Goal: Task Accomplishment & Management: Manage account settings

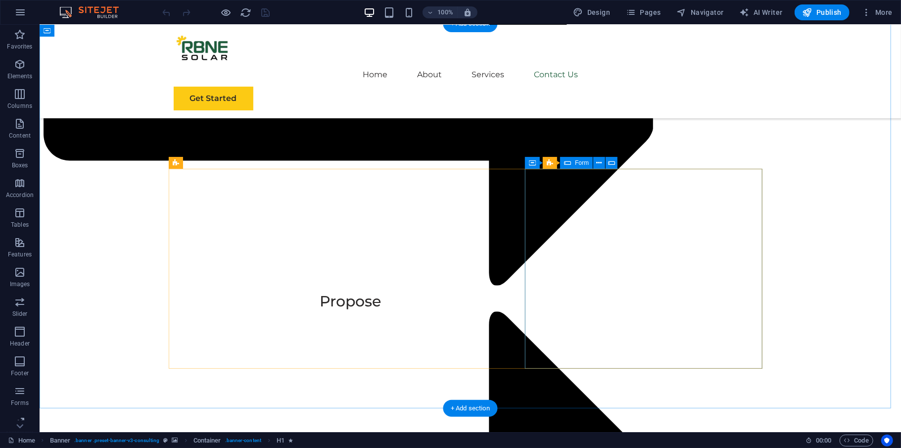
scroll to position [5578, 0]
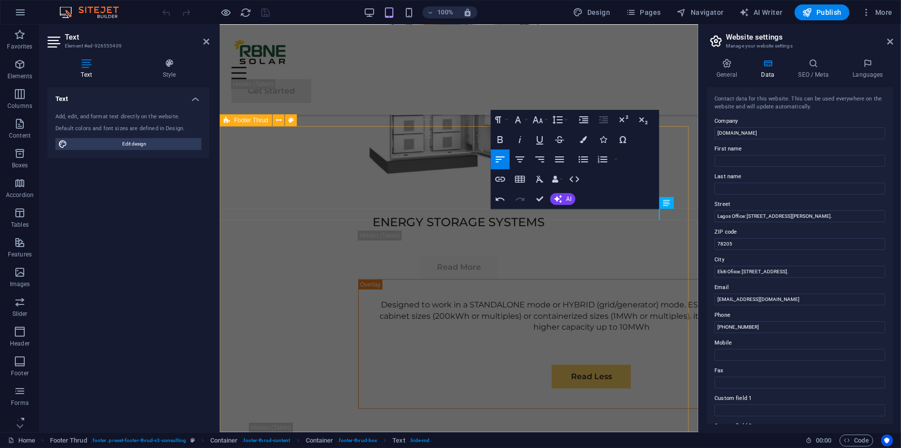
scroll to position [5747, 0]
click at [755, 213] on input "Lagos Office: [STREET_ADDRESS][PERSON_NAME]." at bounding box center [800, 216] width 171 height 12
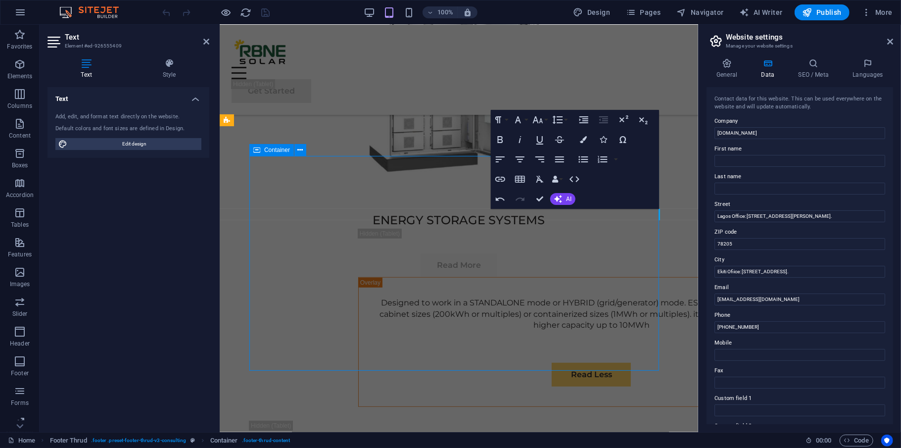
scroll to position [5578, 0]
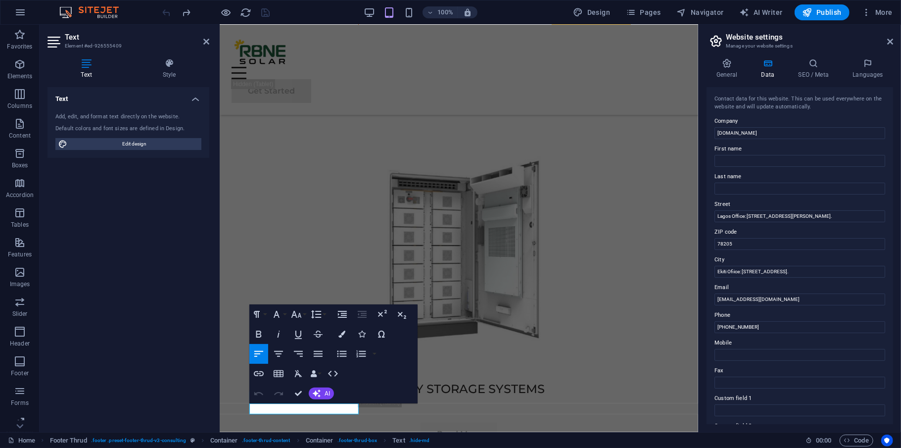
scroll to position [5586, 0]
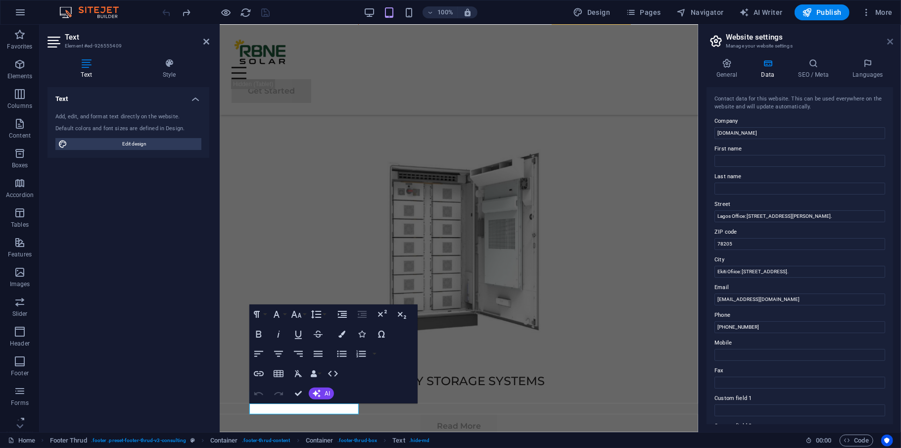
click at [893, 38] on icon at bounding box center [891, 42] width 6 height 8
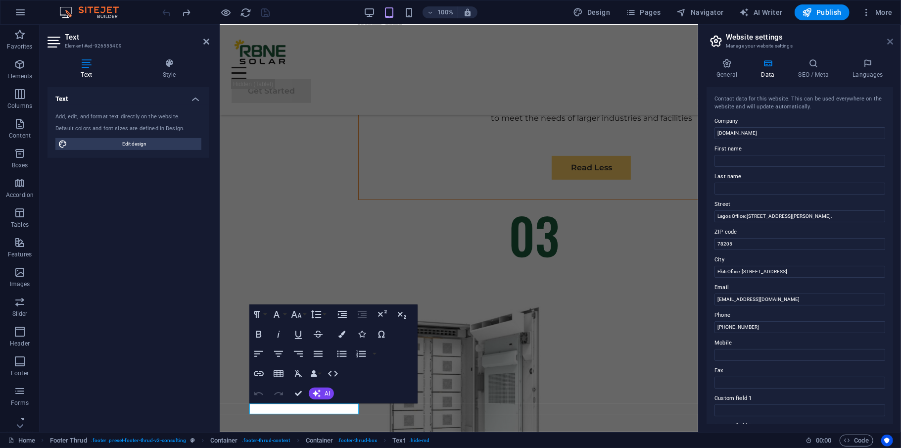
scroll to position [5578, 0]
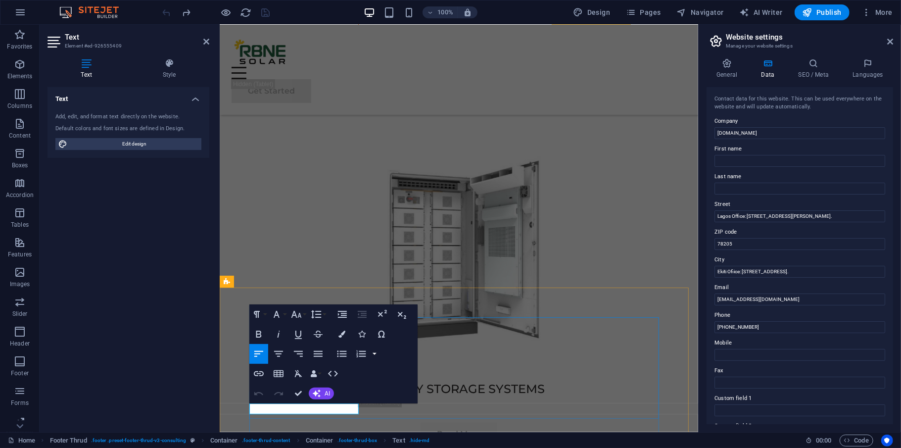
scroll to position [5586, 0]
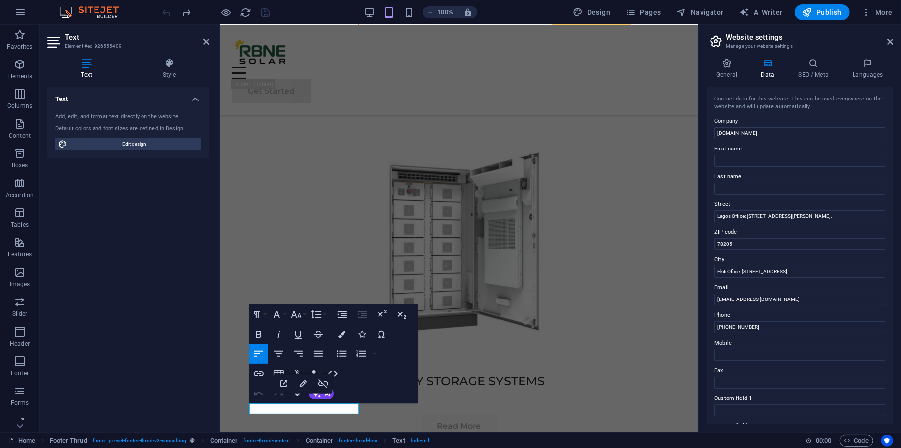
click at [894, 40] on aside "Website settings Manage your website settings General Data SEO / Meta Languages…" at bounding box center [800, 228] width 203 height 407
click at [890, 42] on icon at bounding box center [891, 42] width 6 height 8
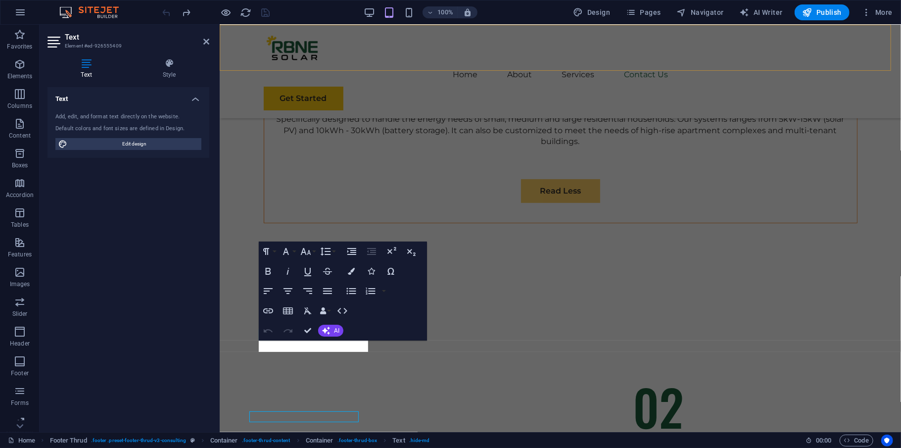
scroll to position [5578, 0]
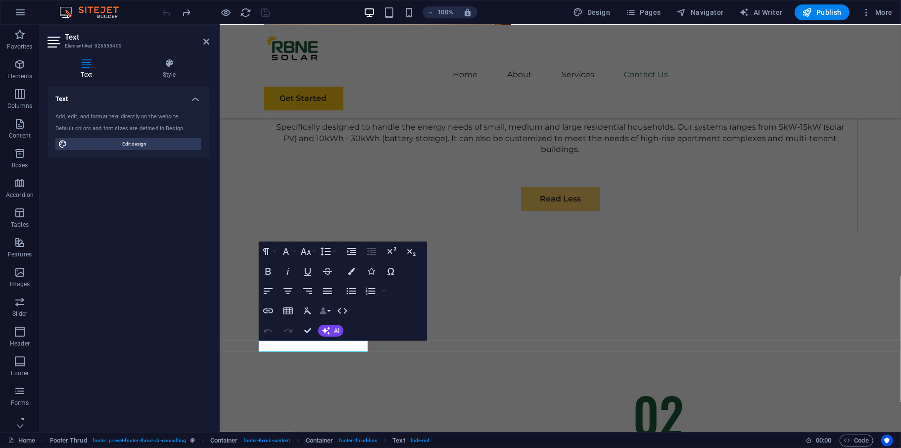
click at [323, 310] on icon "button" at bounding box center [323, 310] width 7 height 7
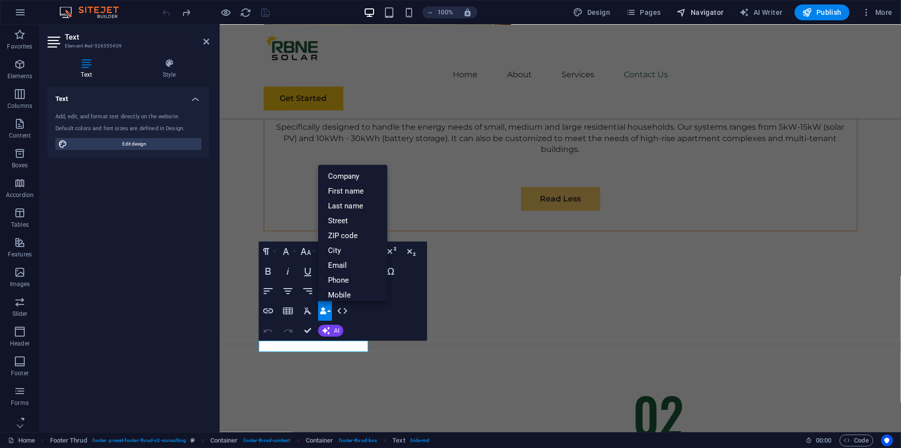
click at [705, 10] on span "Navigator" at bounding box center [700, 12] width 47 height 10
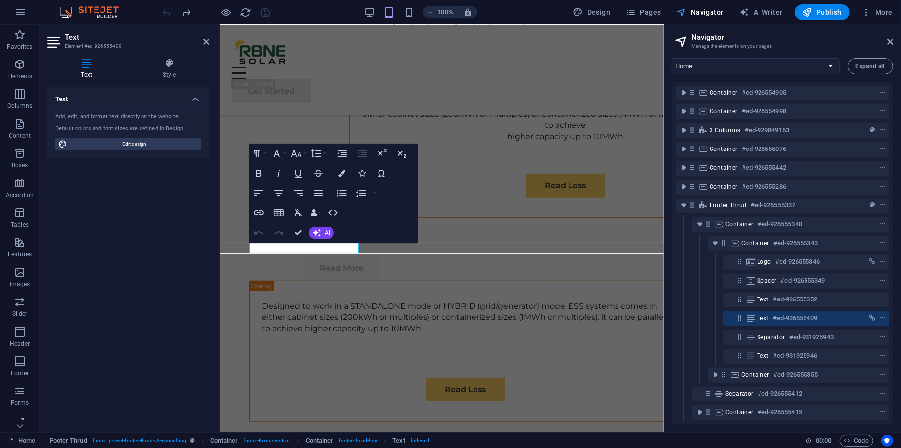
scroll to position [179, 0]
select select "%"
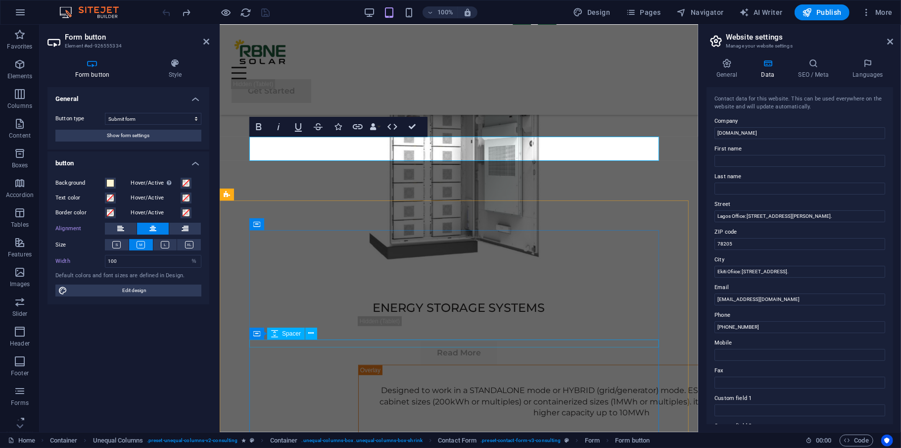
scroll to position [5682, 0]
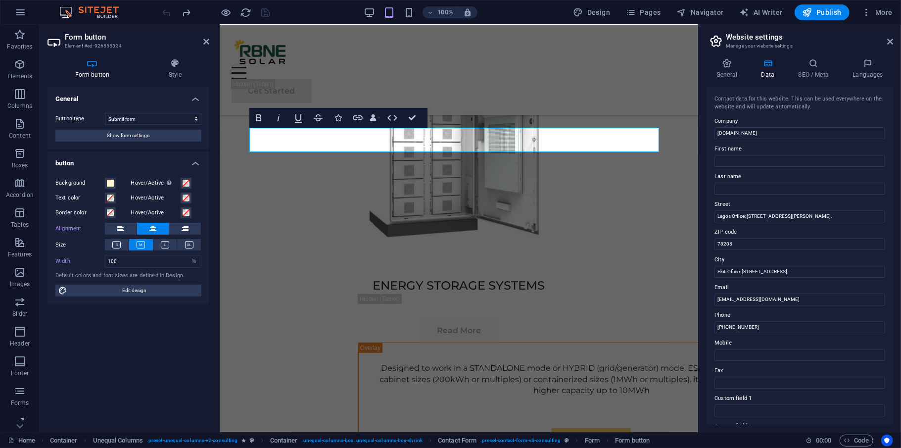
click at [209, 42] on aside "Form button Element #ed-926555334 Form button Style General Button type Submit …" at bounding box center [130, 228] width 180 height 407
click at [197, 43] on header "Form button Element #ed-926555334" at bounding box center [129, 38] width 162 height 26
click at [203, 42] on icon at bounding box center [206, 42] width 6 height 8
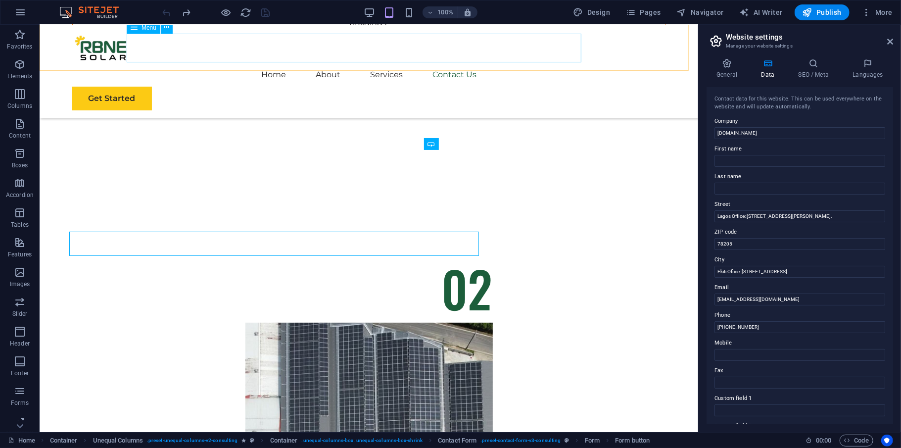
scroll to position [5578, 0]
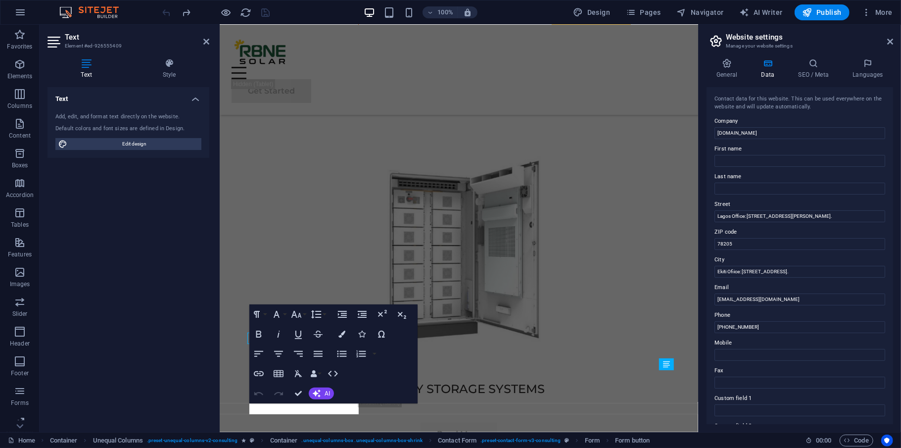
scroll to position [5586, 0]
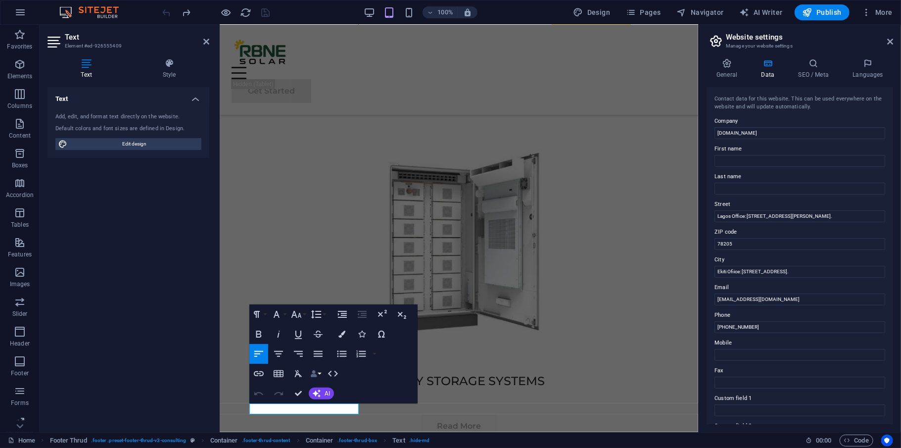
click at [315, 374] on icon "button" at bounding box center [313, 373] width 7 height 7
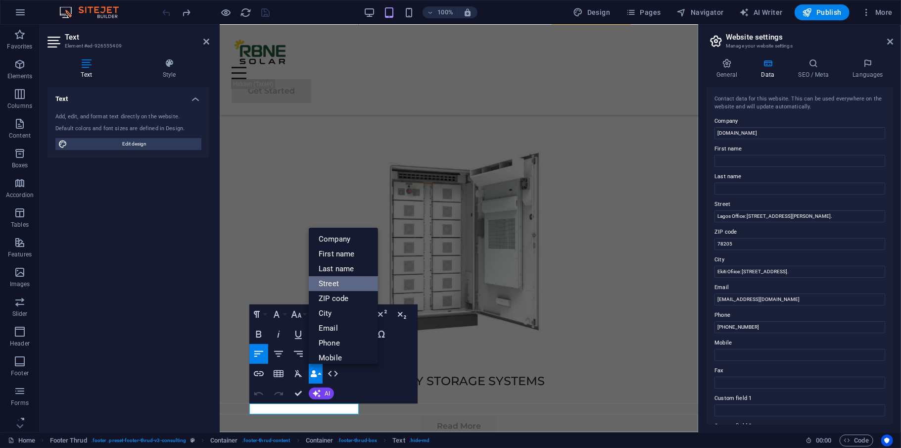
click at [333, 283] on link "Street" at bounding box center [343, 283] width 69 height 15
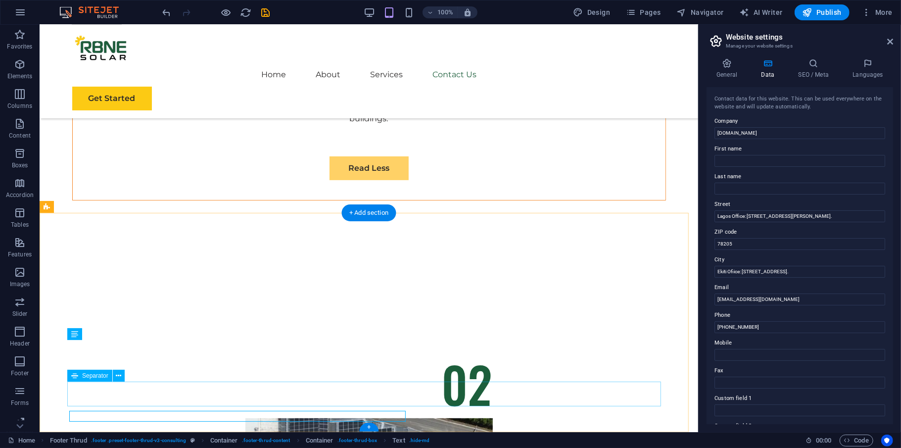
scroll to position [5579, 0]
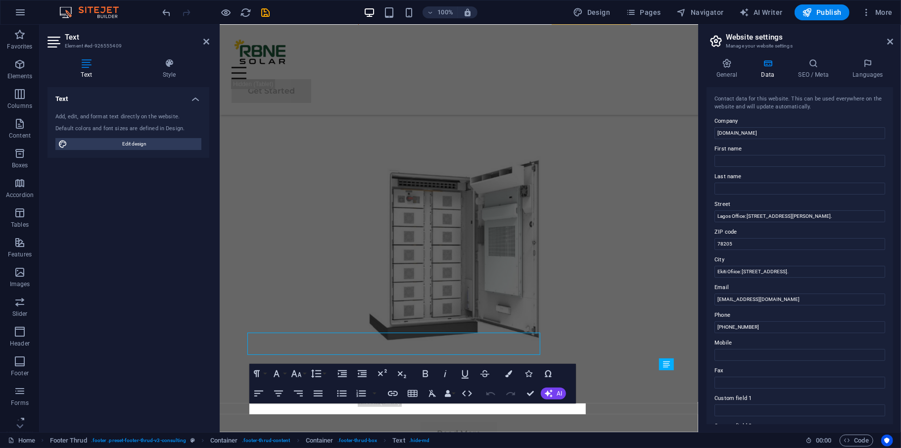
scroll to position [5586, 0]
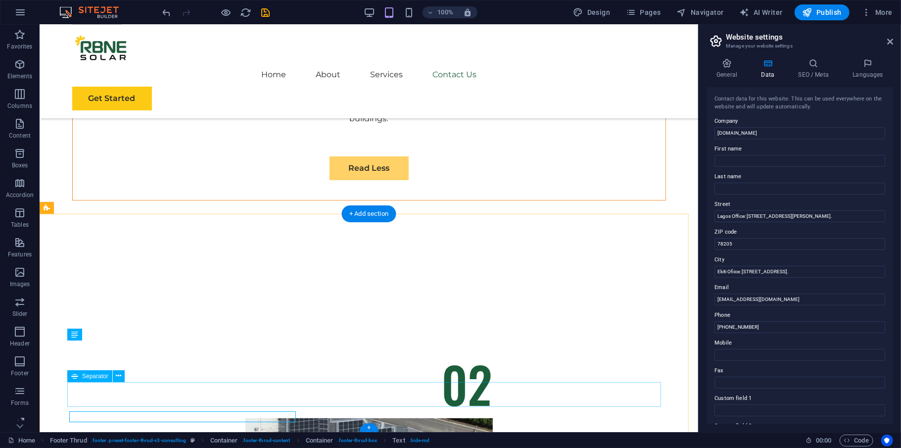
scroll to position [5578, 0]
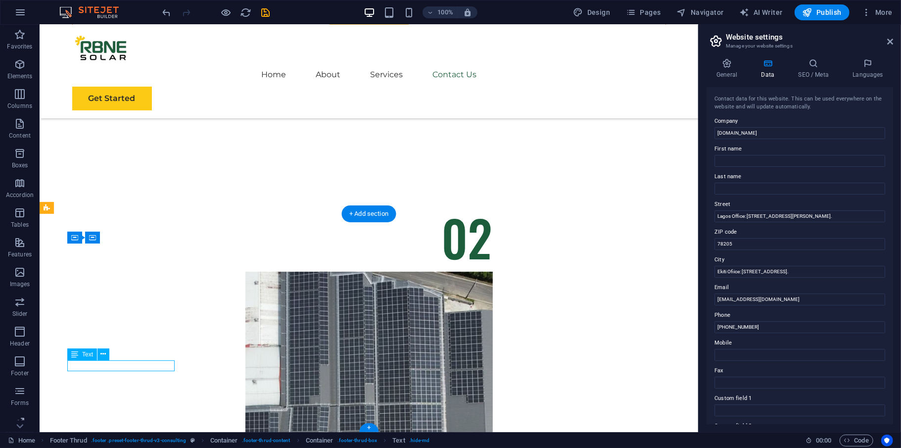
scroll to position [5586, 0]
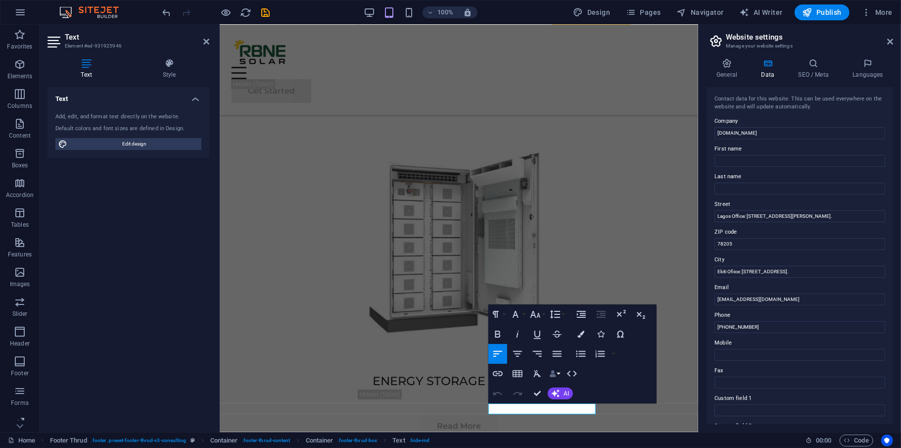
click at [550, 373] on icon "button" at bounding box center [552, 373] width 7 height 7
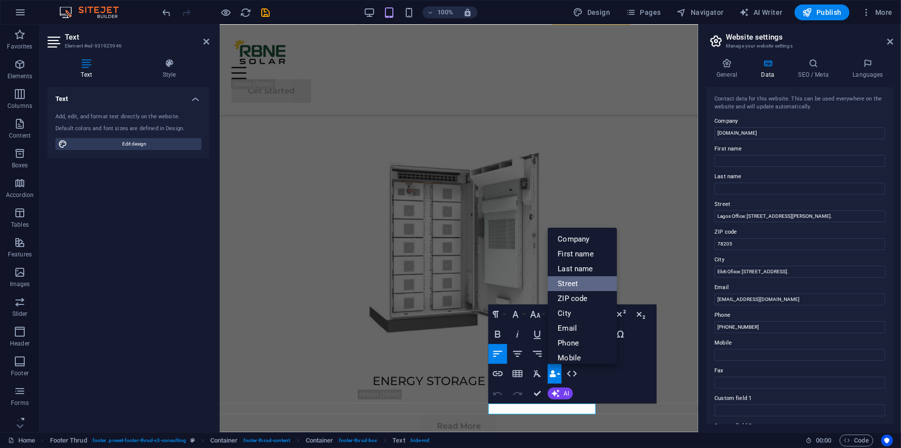
click at [574, 278] on link "Street" at bounding box center [582, 283] width 69 height 15
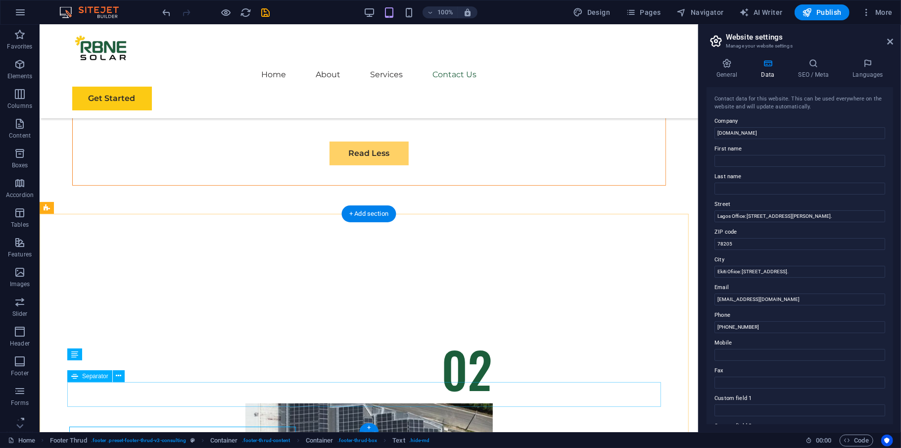
scroll to position [5578, 0]
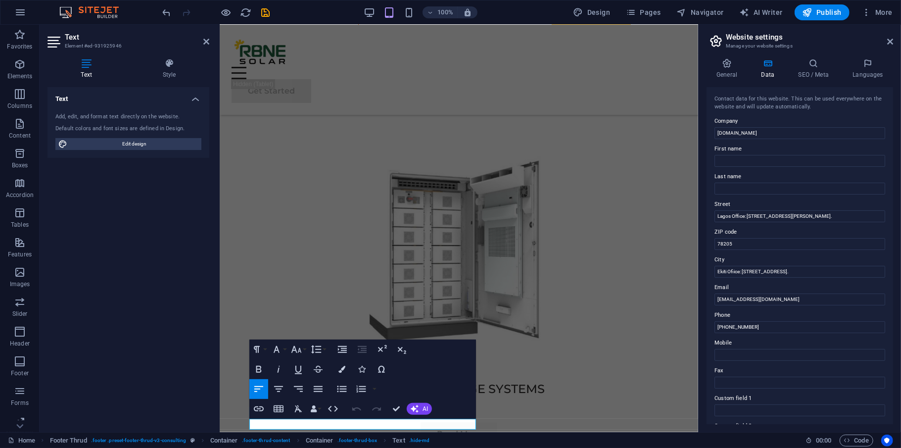
scroll to position [5586, 0]
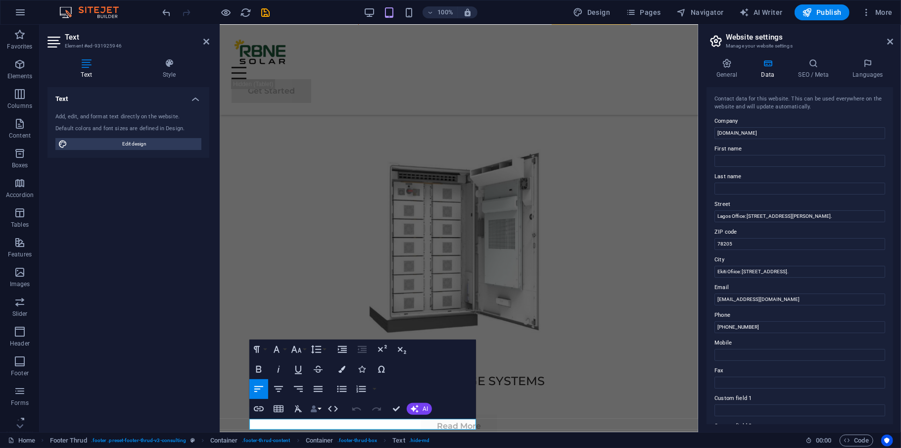
click at [311, 406] on icon "button" at bounding box center [313, 408] width 7 height 7
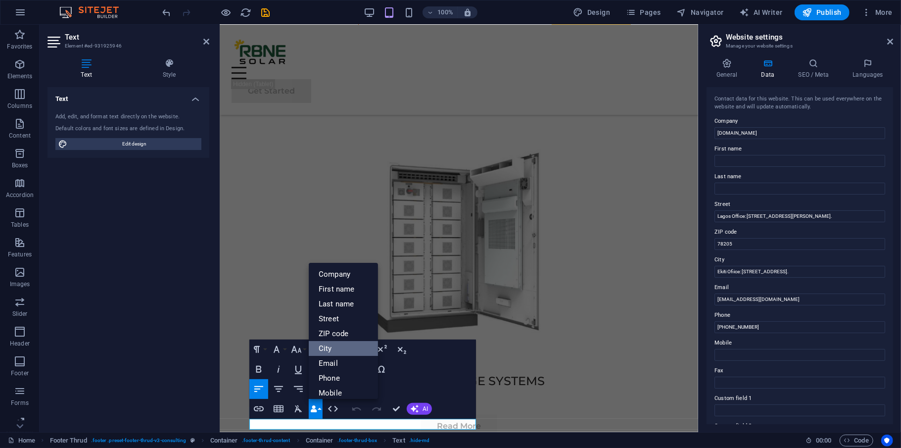
click at [337, 345] on link "City" at bounding box center [343, 348] width 69 height 15
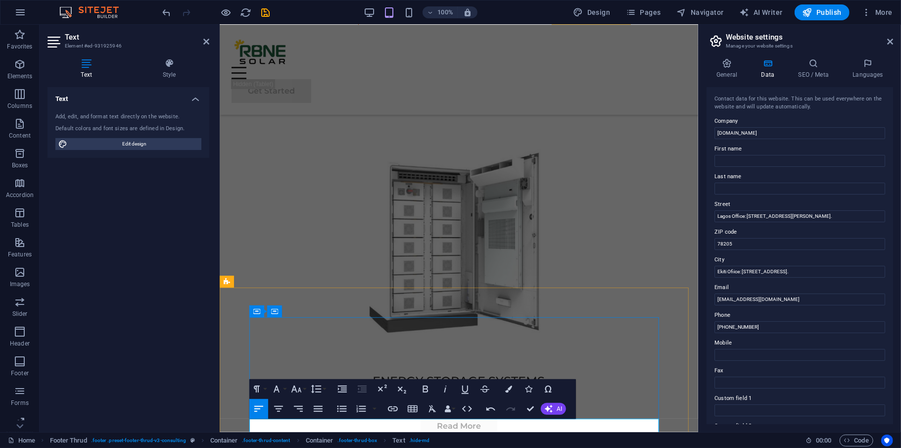
scroll to position [5769, 0]
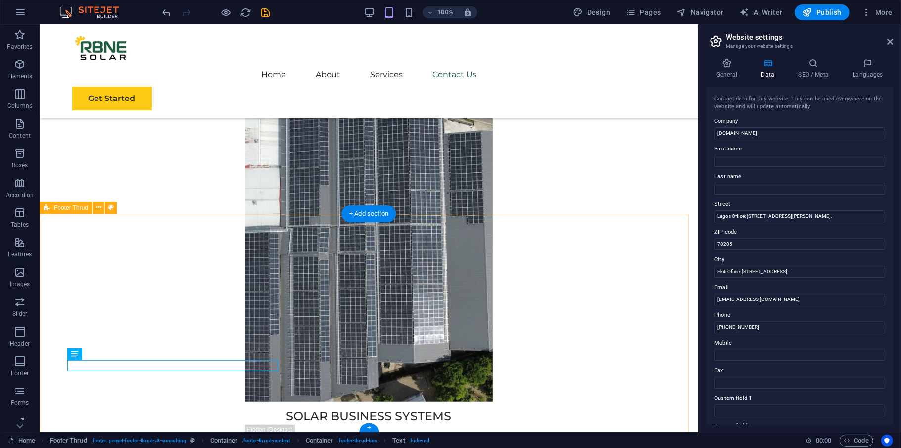
scroll to position [5578, 0]
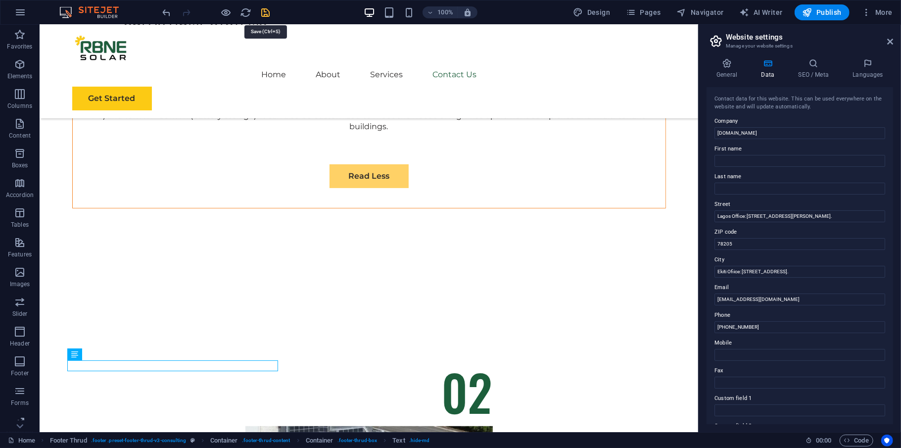
click at [262, 12] on icon "save" at bounding box center [265, 12] width 11 height 11
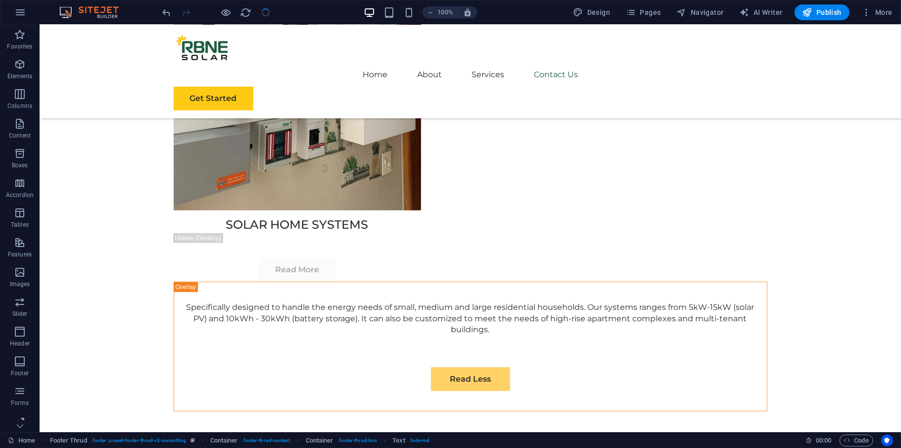
checkbox input "false"
click at [822, 10] on span "Publish" at bounding box center [822, 12] width 39 height 10
